Goal: Find specific page/section: Find specific page/section

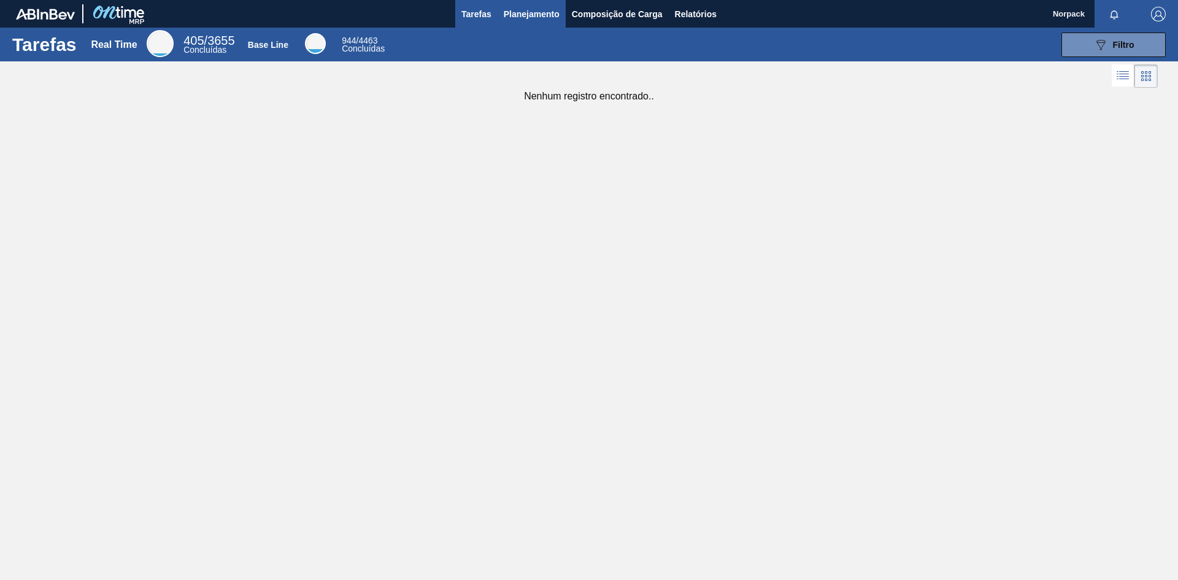
click at [538, 12] on span "Planejamento" at bounding box center [532, 14] width 56 height 15
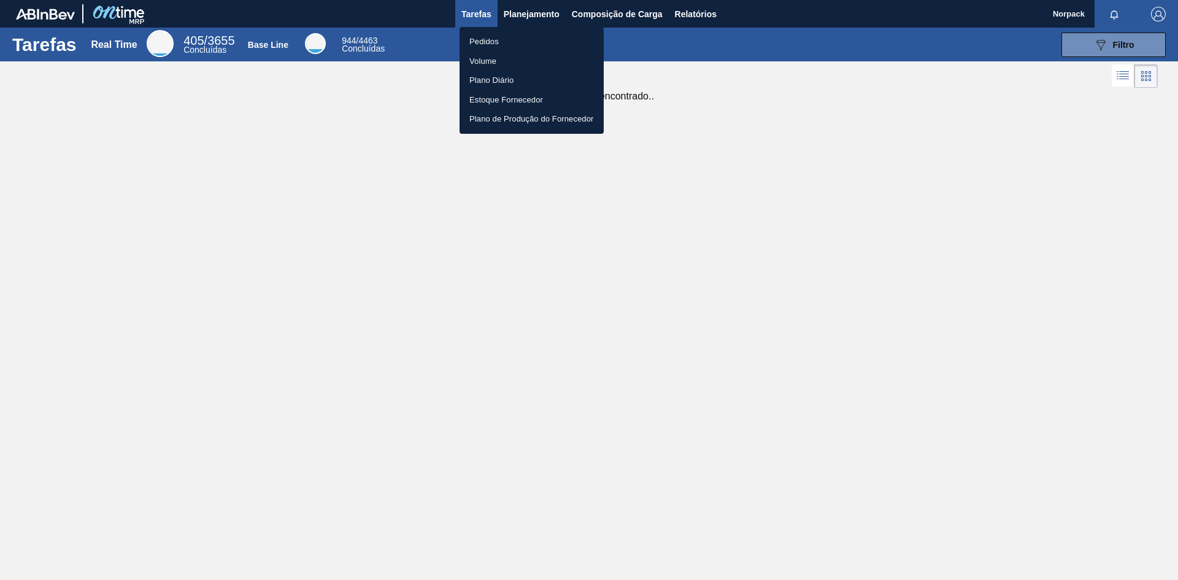
click at [490, 41] on li "Pedidos" at bounding box center [532, 42] width 144 height 20
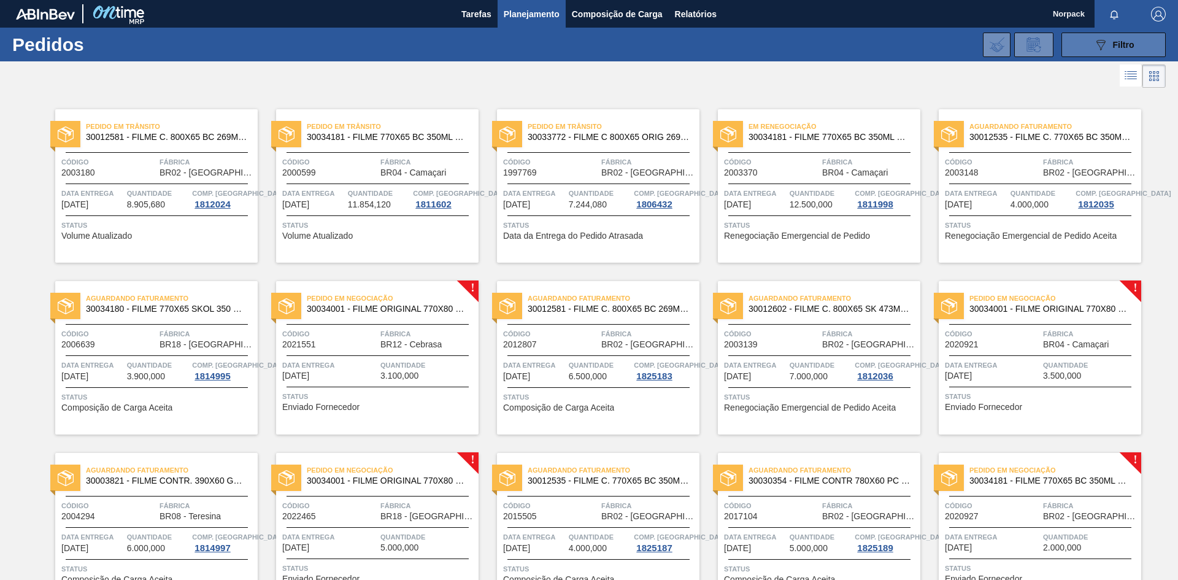
click at [1107, 45] on div "089F7B8B-B2A5-4AFE-B5C0-19BA573D28AC Filtro" at bounding box center [1113, 44] width 41 height 15
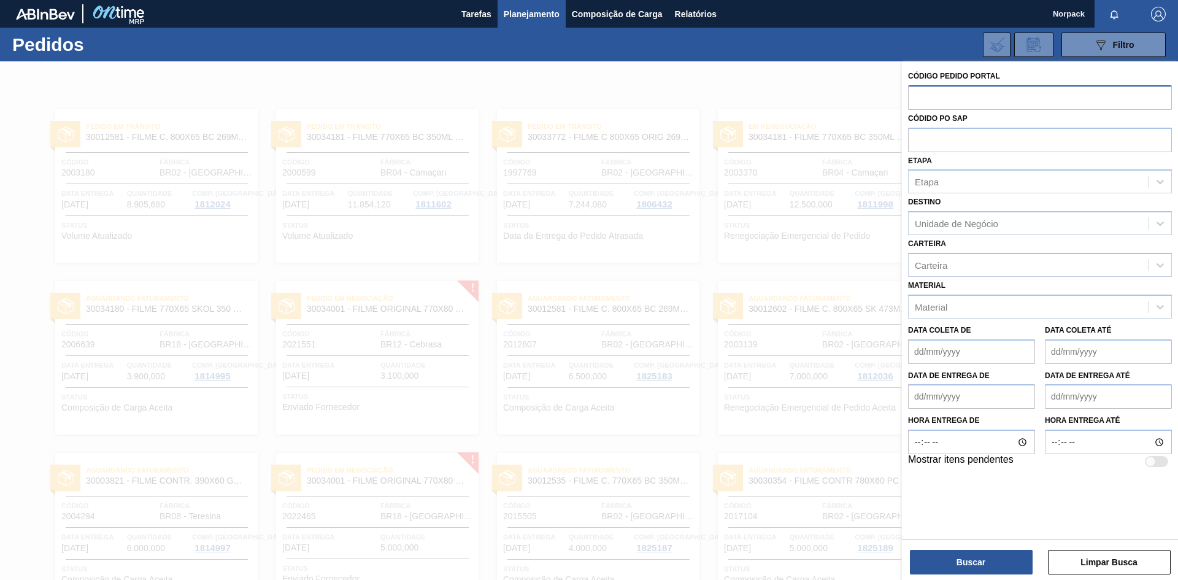
click at [940, 96] on input "text" at bounding box center [1040, 96] width 264 height 23
type input "2021557"
click at [946, 565] on button "Buscar" at bounding box center [971, 562] width 123 height 25
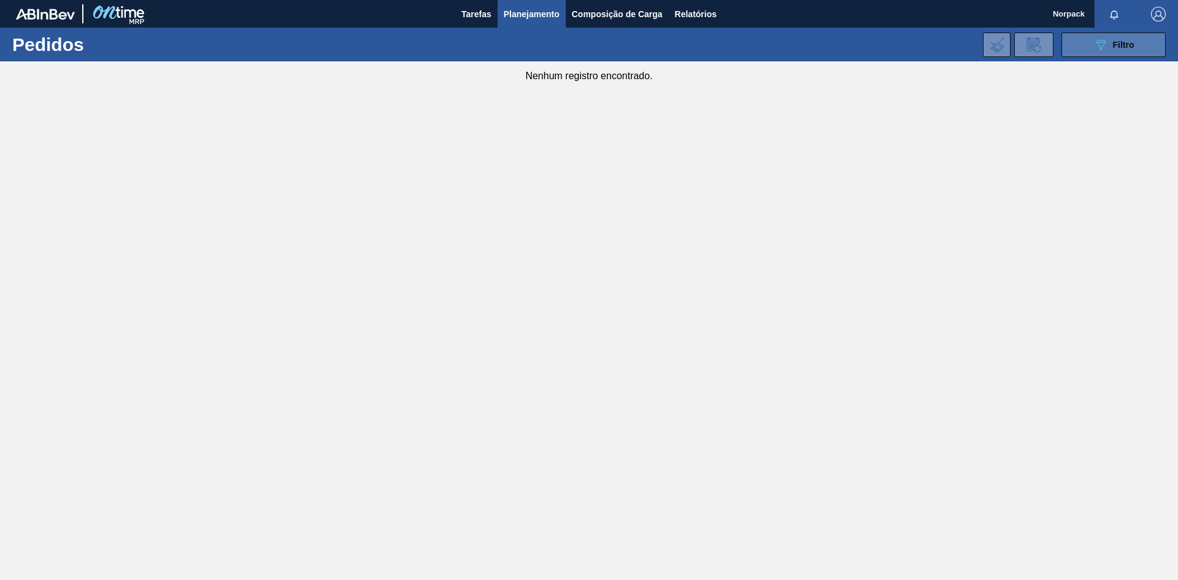
click at [1097, 44] on icon "089F7B8B-B2A5-4AFE-B5C0-19BA573D28AC" at bounding box center [1100, 44] width 15 height 15
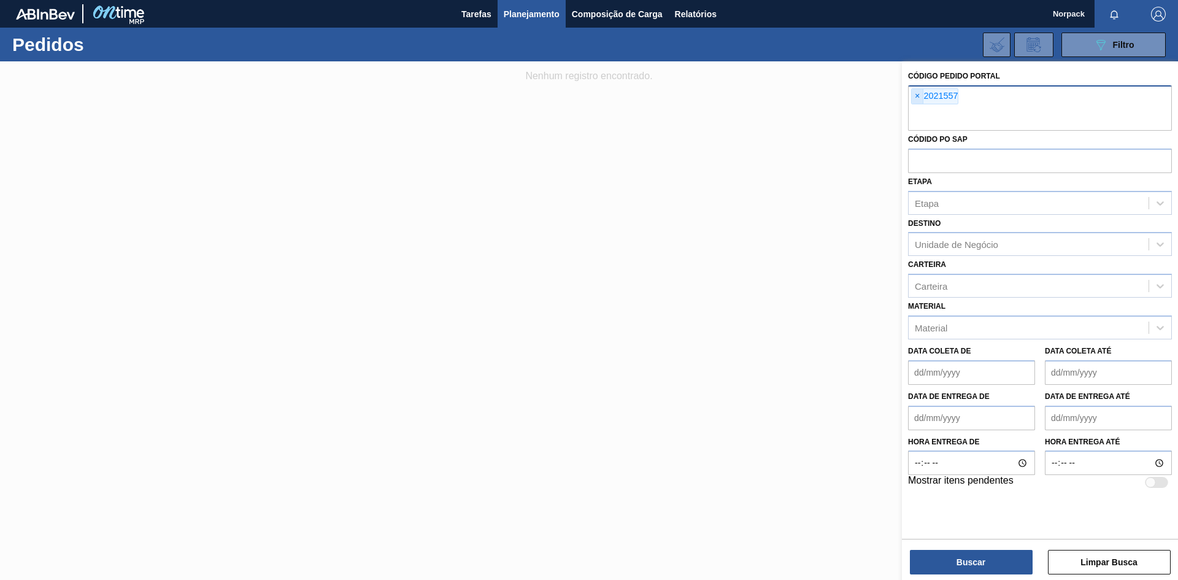
click at [919, 98] on span "×" at bounding box center [918, 96] width 12 height 15
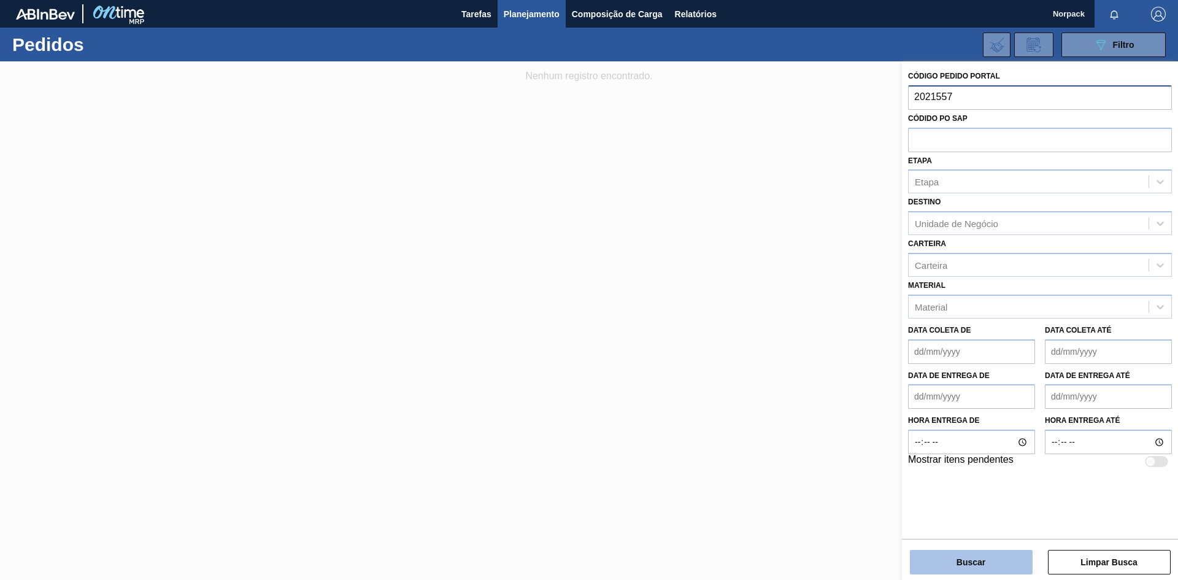
type input "2021557"
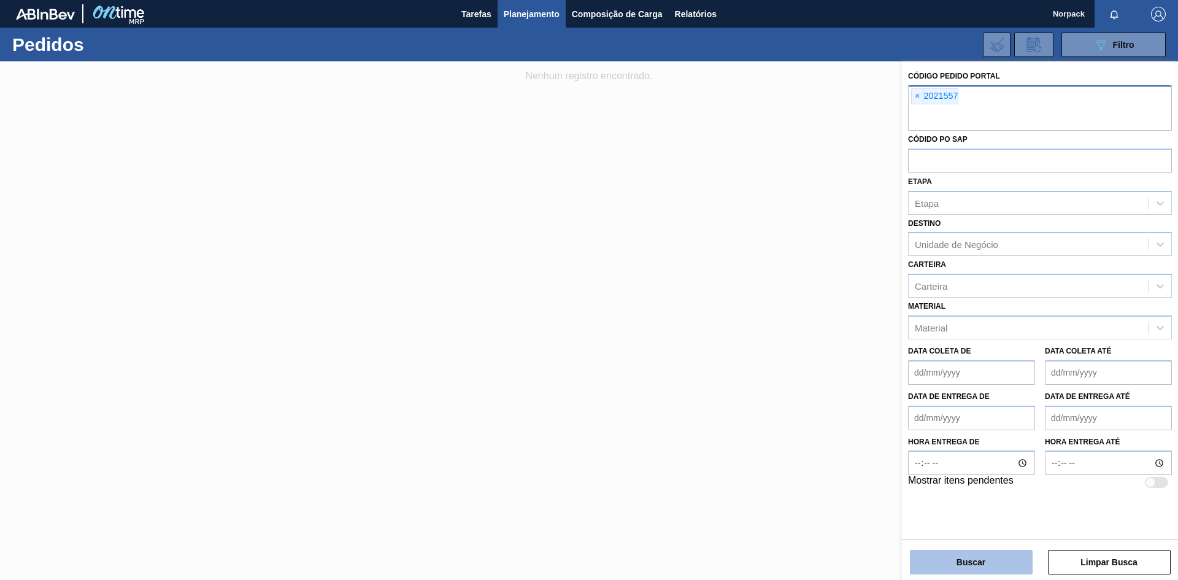
click at [958, 558] on button "Buscar" at bounding box center [971, 562] width 123 height 25
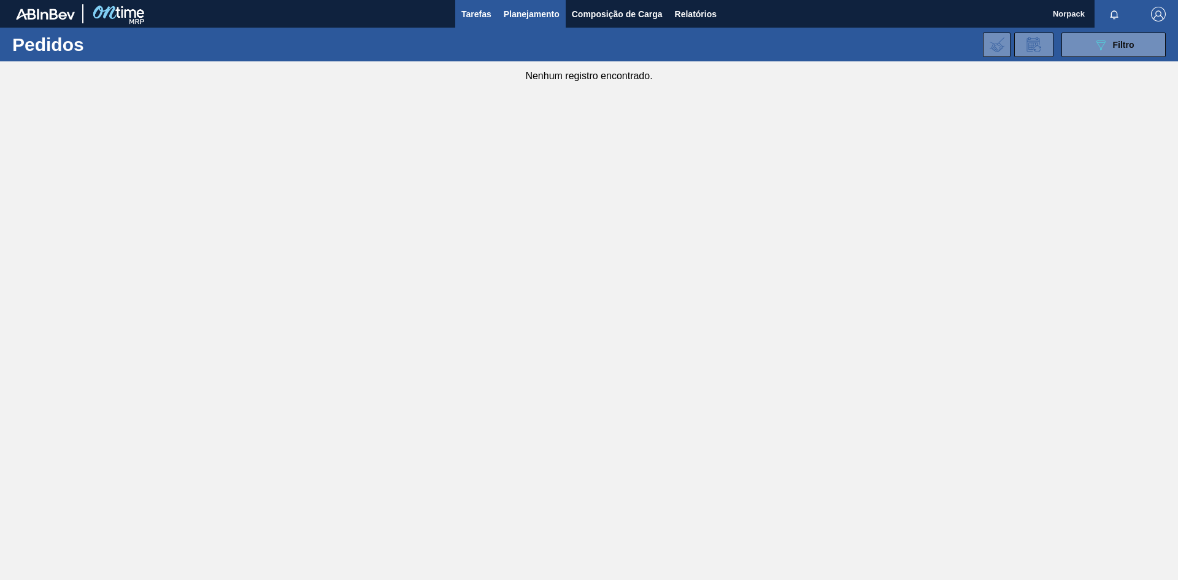
click at [462, 11] on span "Tarefas" at bounding box center [476, 14] width 30 height 15
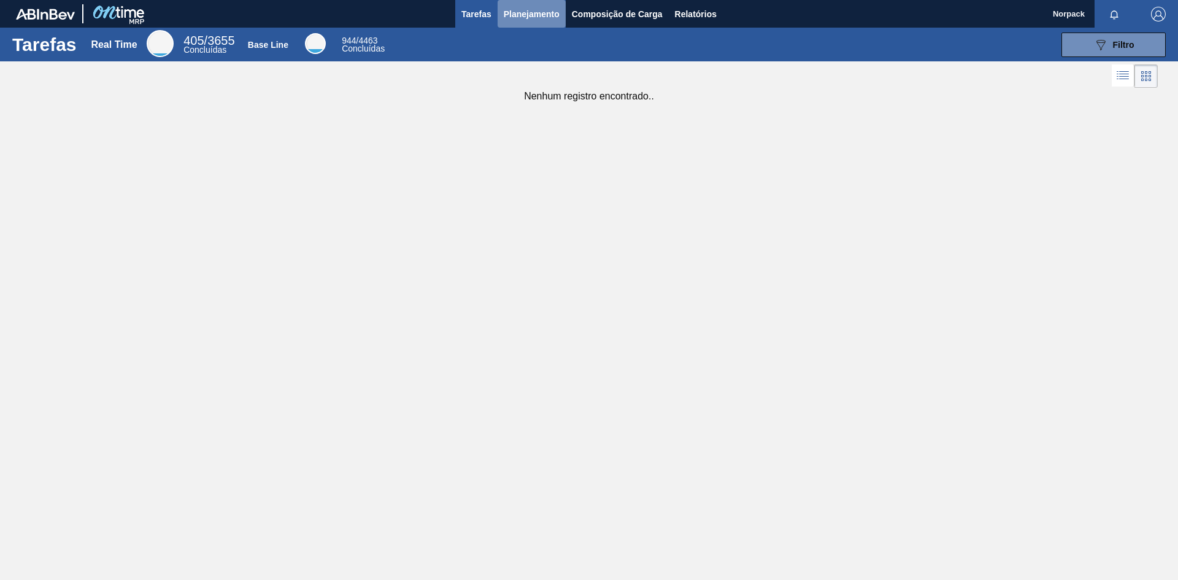
click at [538, 12] on span "Planejamento" at bounding box center [532, 14] width 56 height 15
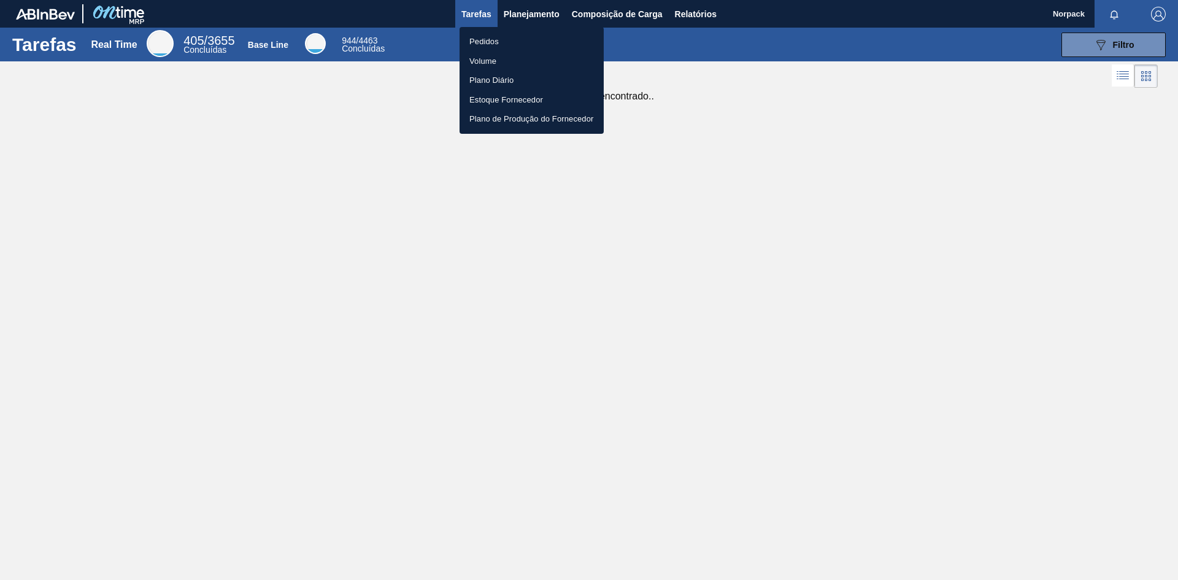
click at [493, 38] on li "Pedidos" at bounding box center [532, 42] width 144 height 20
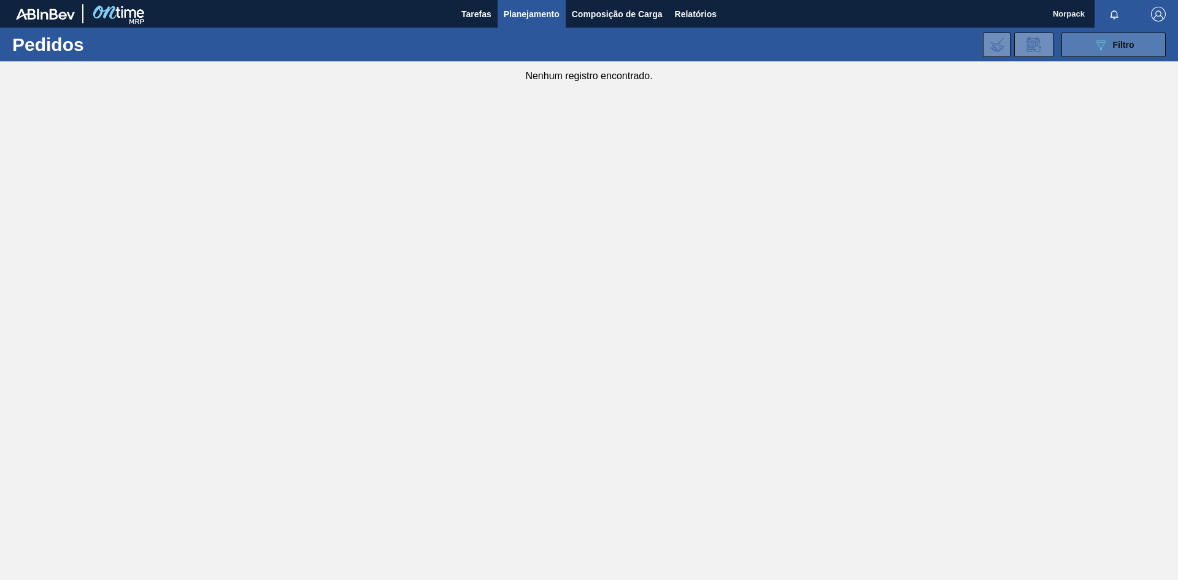
click at [1079, 48] on button "089F7B8B-B2A5-4AFE-B5C0-19BA573D28AC Filtro" at bounding box center [1114, 45] width 104 height 25
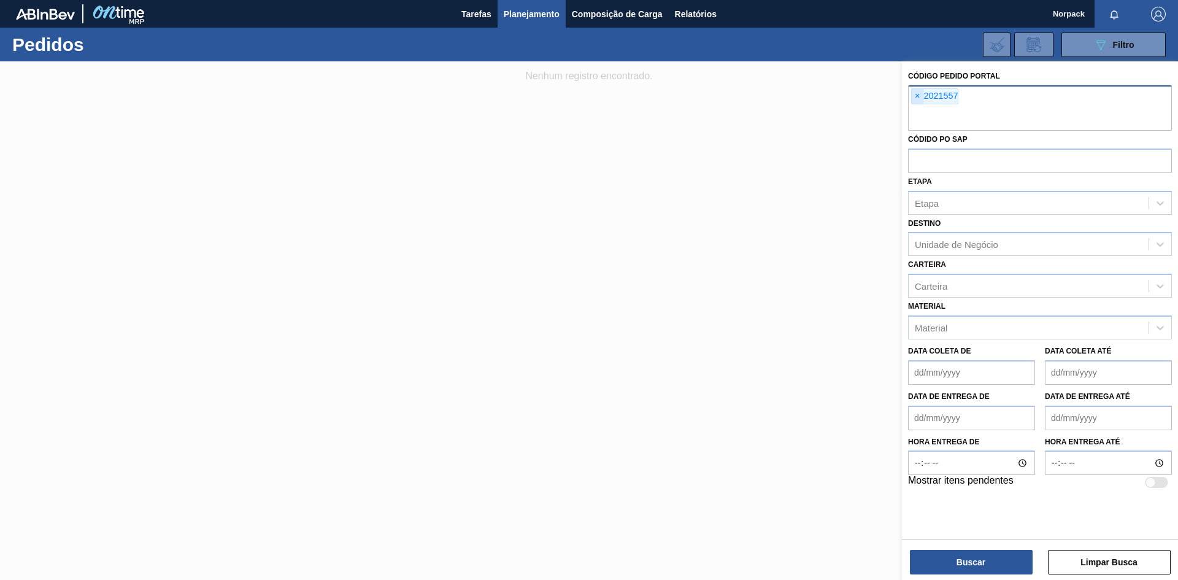
click at [917, 96] on span "×" at bounding box center [918, 96] width 12 height 15
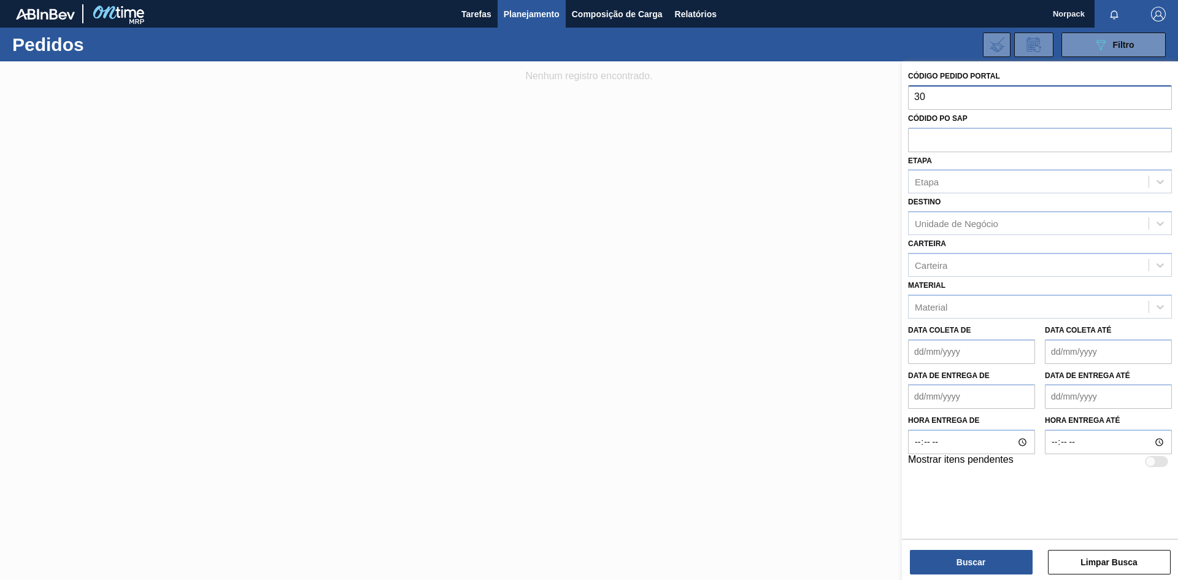
type input "3"
click at [469, 16] on span "Tarefas" at bounding box center [476, 14] width 30 height 15
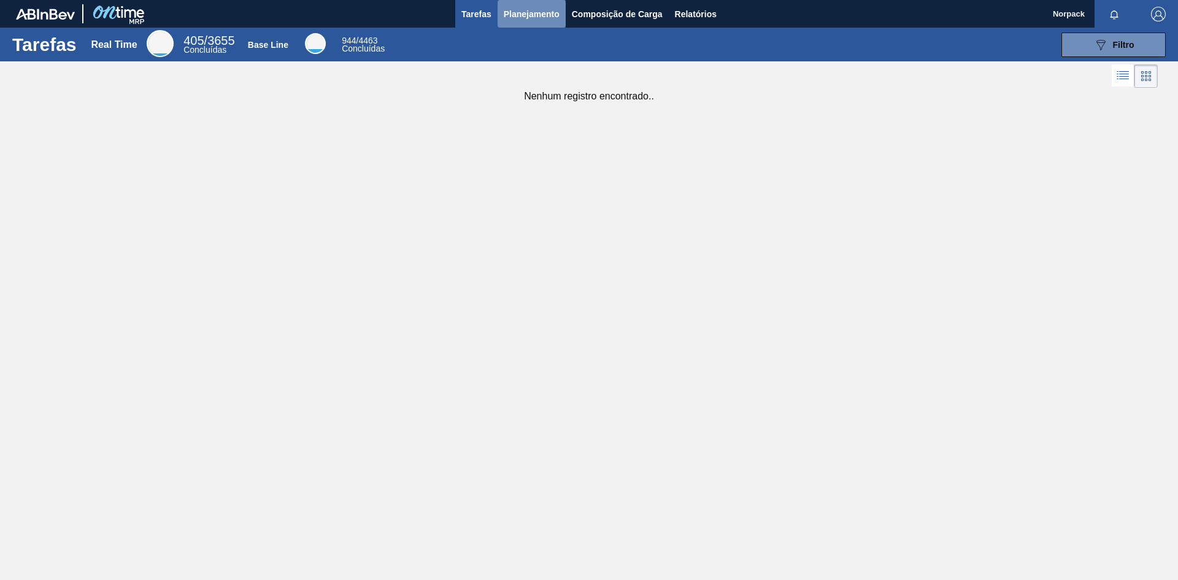
click at [526, 18] on span "Planejamento" at bounding box center [532, 14] width 56 height 15
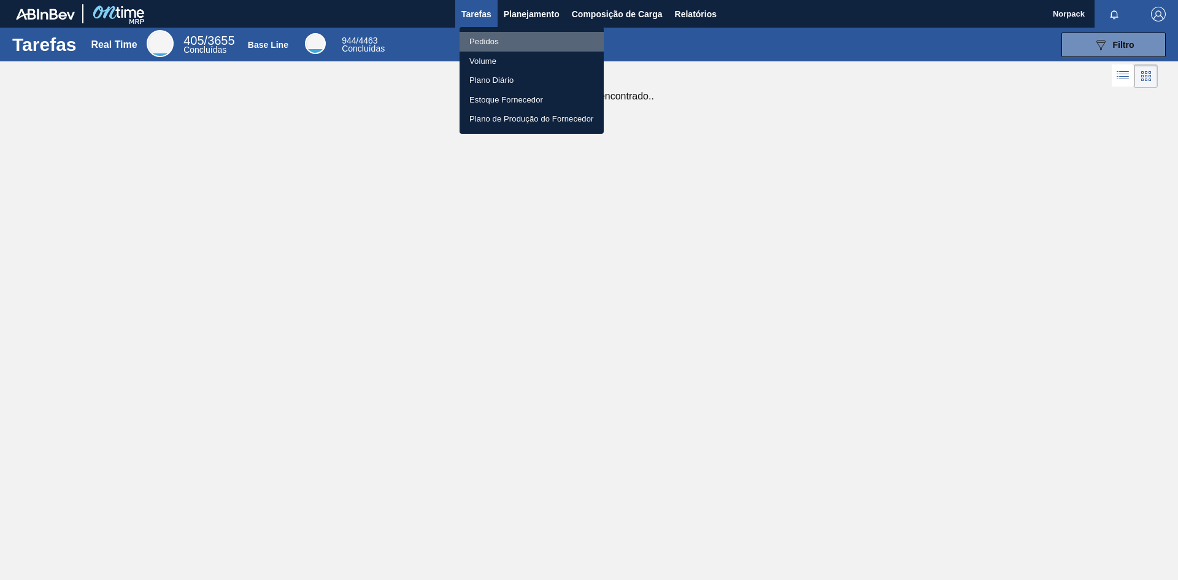
click at [495, 44] on li "Pedidos" at bounding box center [532, 42] width 144 height 20
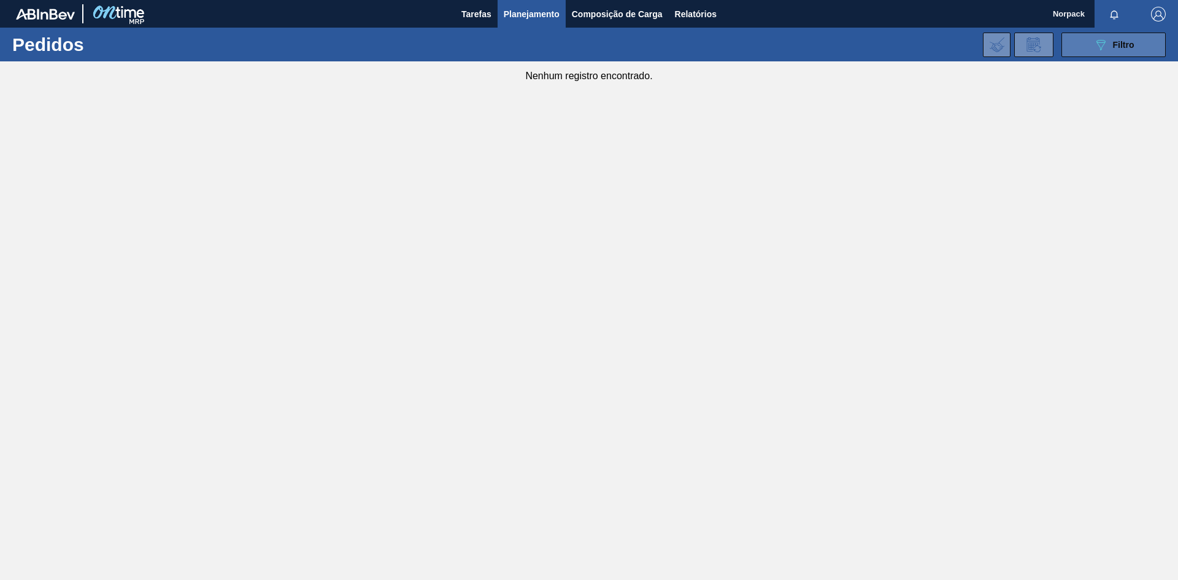
click at [1108, 39] on icon "089F7B8B-B2A5-4AFE-B5C0-19BA573D28AC" at bounding box center [1100, 44] width 15 height 15
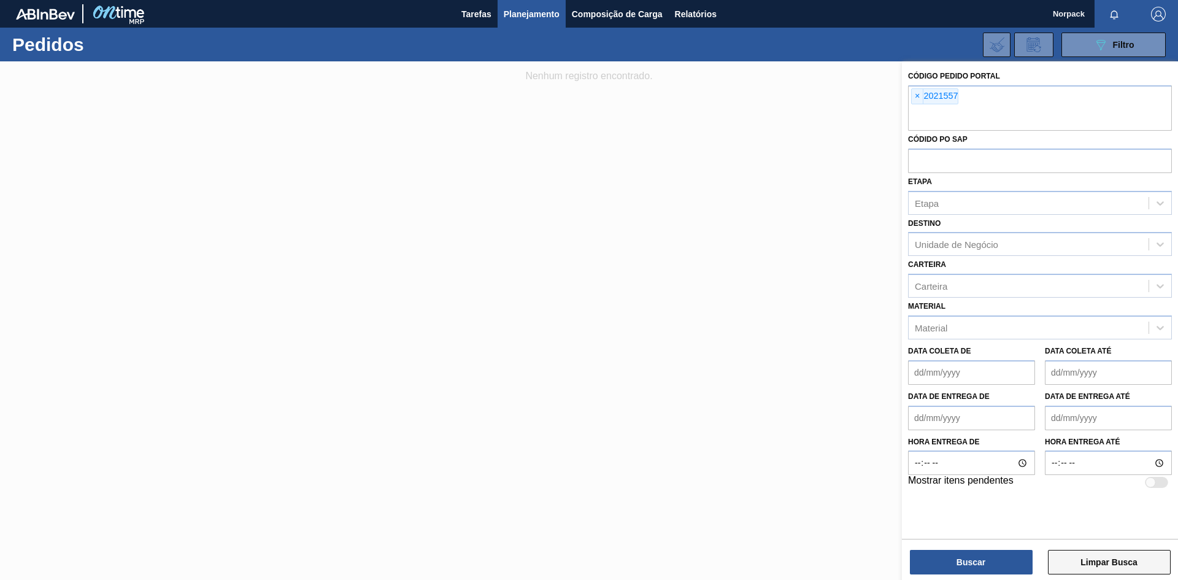
click at [1117, 563] on button "Limpar Busca" at bounding box center [1109, 562] width 123 height 25
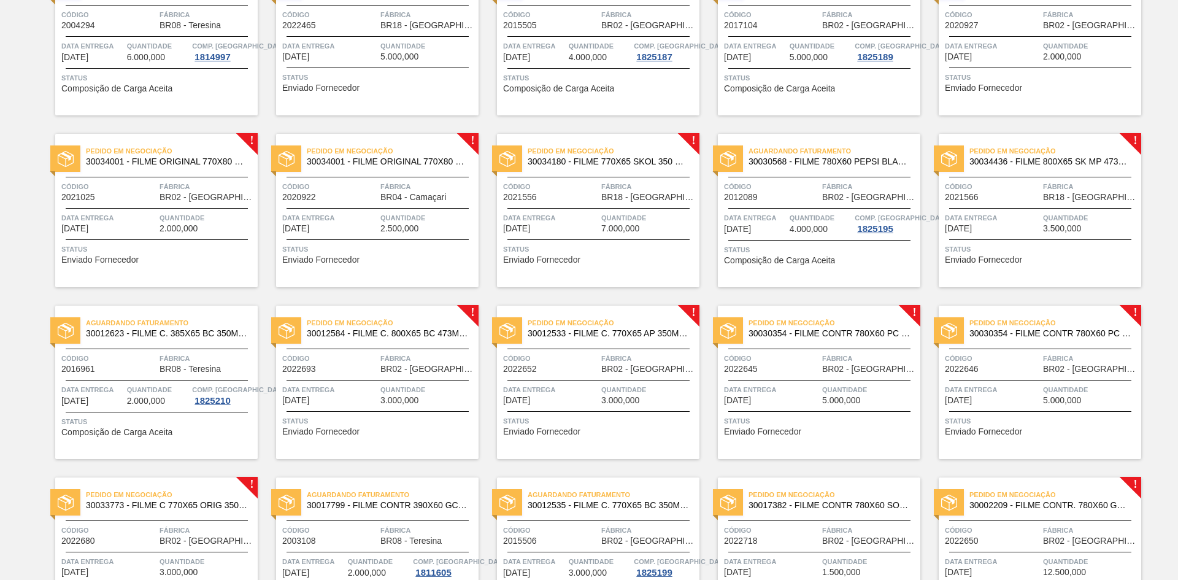
scroll to position [587, 0]
